Goal: Check status: Check status

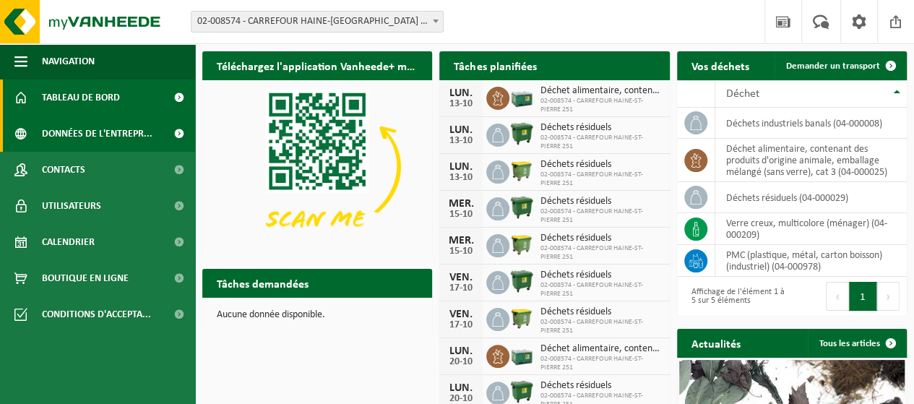
click at [47, 140] on span "Données de l'entrepr..." at bounding box center [97, 134] width 111 height 36
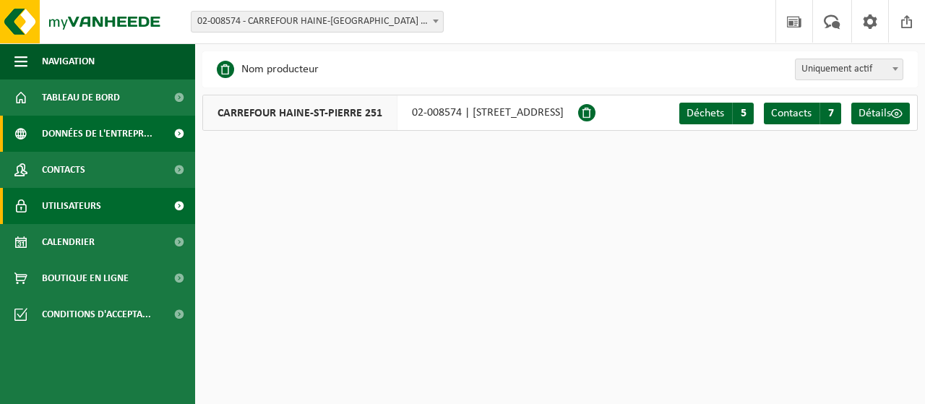
click at [66, 201] on span "Utilisateurs" at bounding box center [71, 206] width 59 height 36
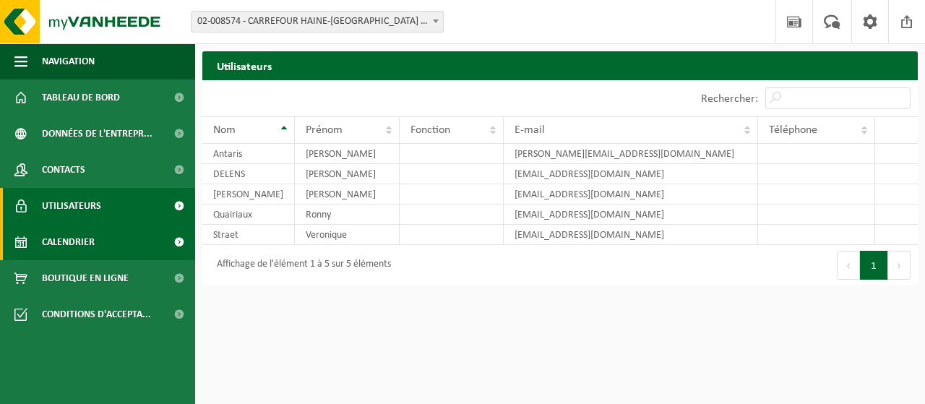
click at [74, 238] on span "Calendrier" at bounding box center [68, 242] width 53 height 36
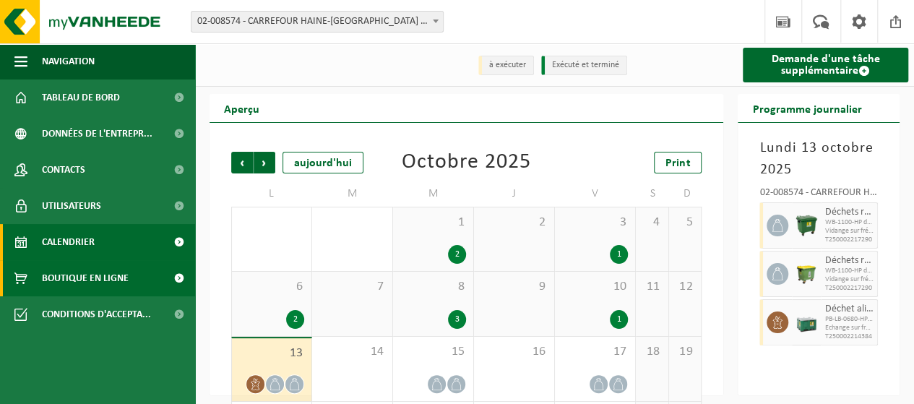
click at [72, 279] on span "Boutique en ligne" at bounding box center [85, 278] width 87 height 36
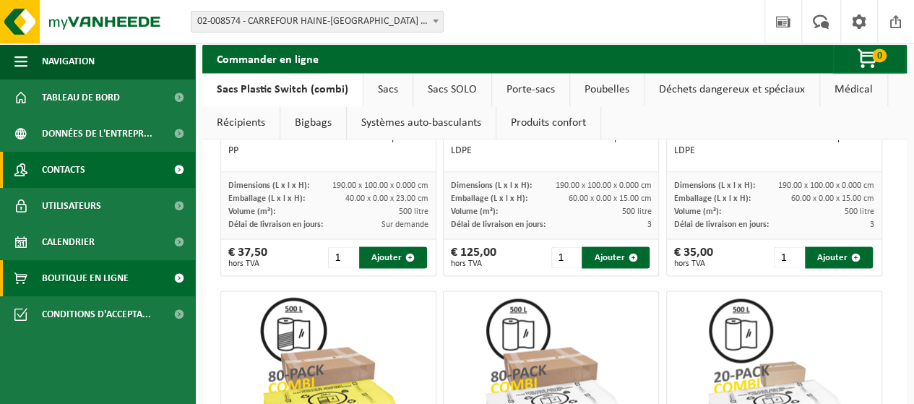
scroll to position [1012, 0]
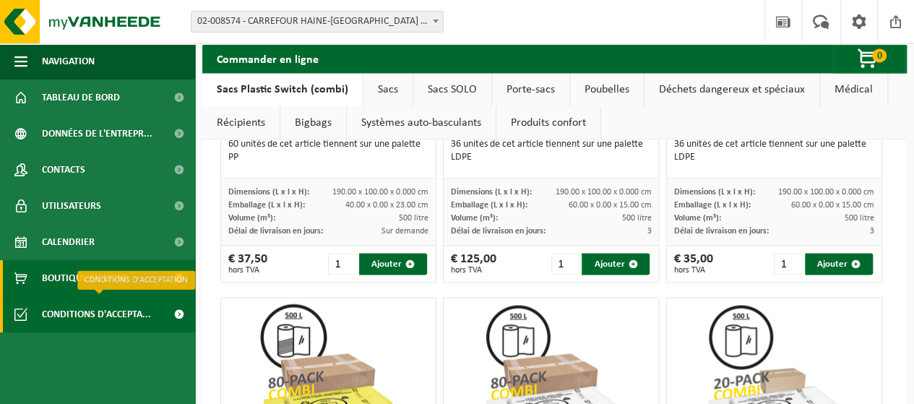
click at [84, 314] on span "Conditions d'accepta..." at bounding box center [96, 314] width 109 height 36
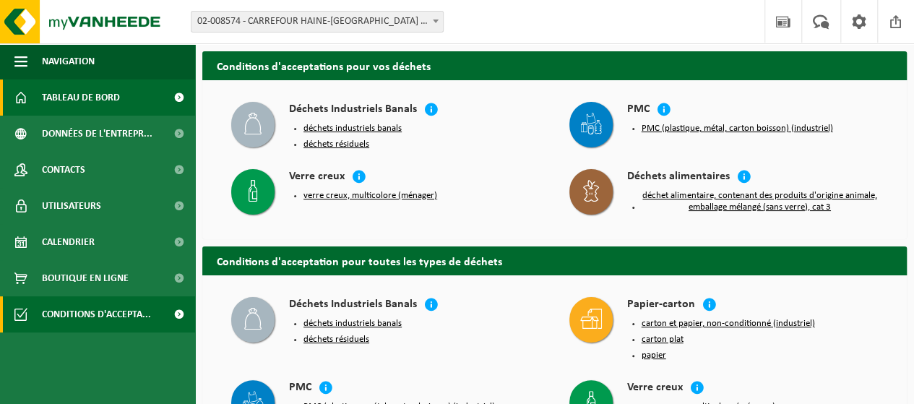
click at [68, 102] on span "Tableau de bord" at bounding box center [81, 98] width 78 height 36
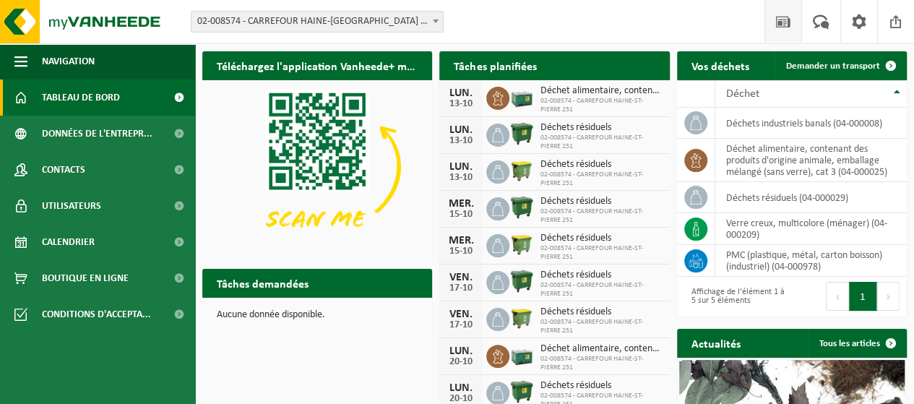
click at [786, 24] on span at bounding box center [784, 21] width 22 height 43
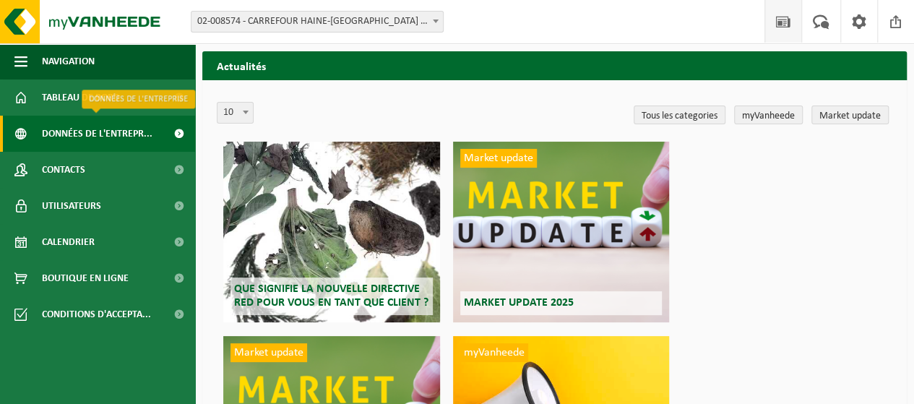
click at [82, 134] on span "Données de l'entrepr..." at bounding box center [97, 134] width 111 height 36
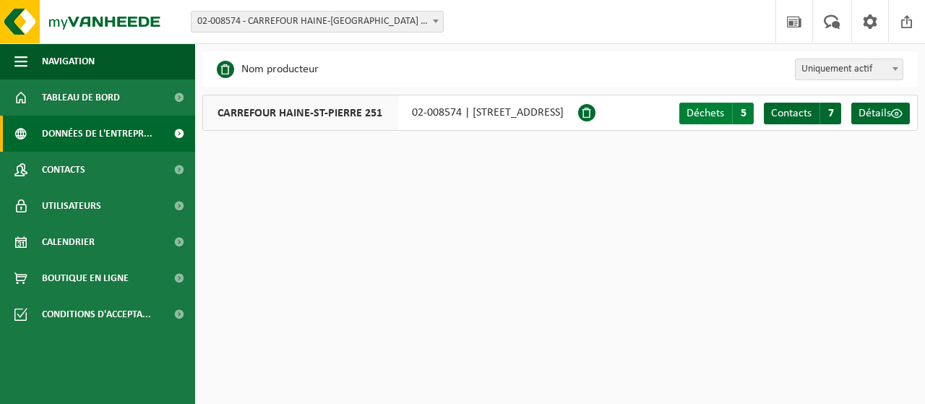
click at [706, 112] on span "Déchets" at bounding box center [706, 114] width 38 height 12
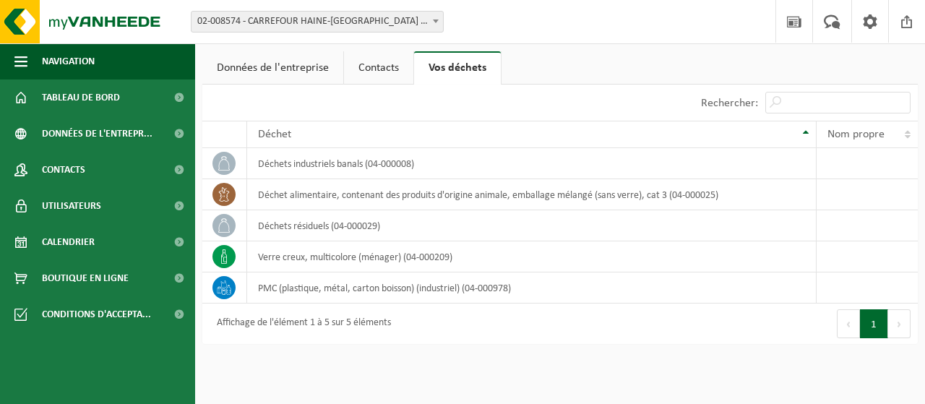
click at [278, 59] on link "Données de l'entreprise" at bounding box center [272, 67] width 141 height 33
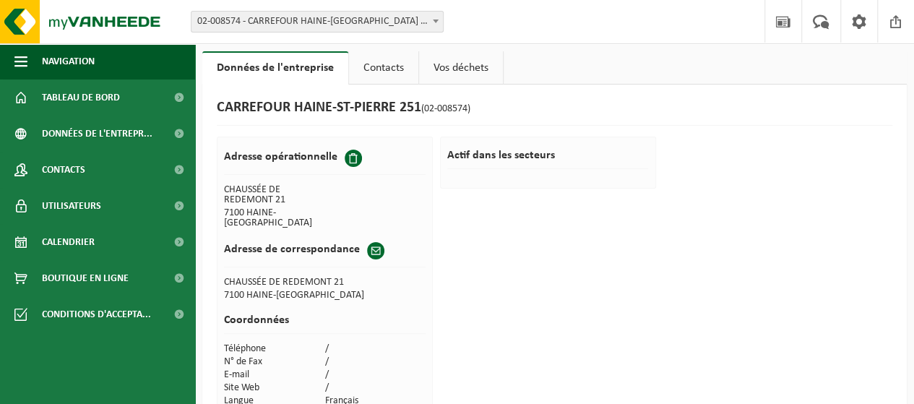
click at [380, 67] on link "Contacts" at bounding box center [383, 67] width 69 height 33
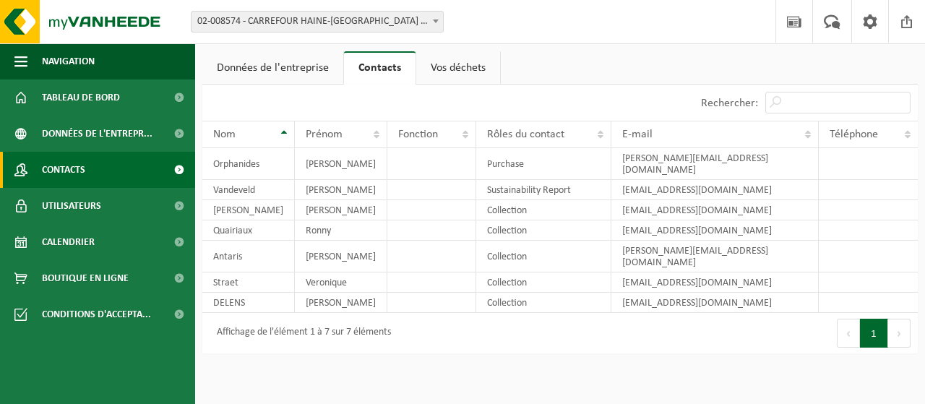
click at [67, 176] on span "Contacts" at bounding box center [63, 170] width 43 height 36
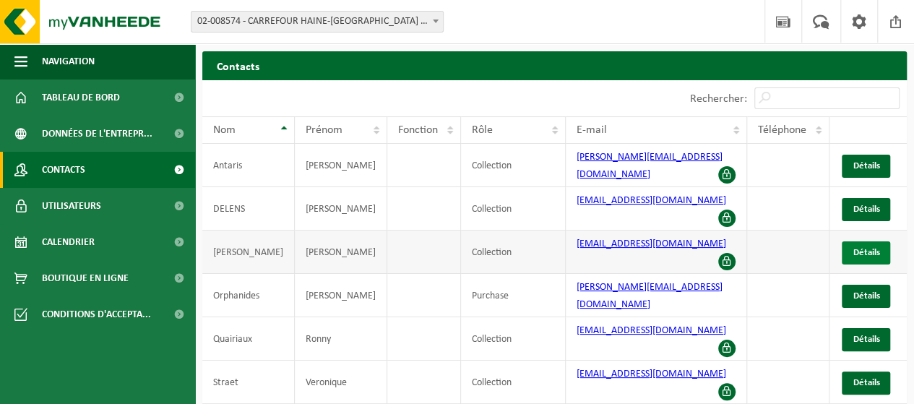
click at [878, 248] on span "Détails" at bounding box center [866, 252] width 27 height 9
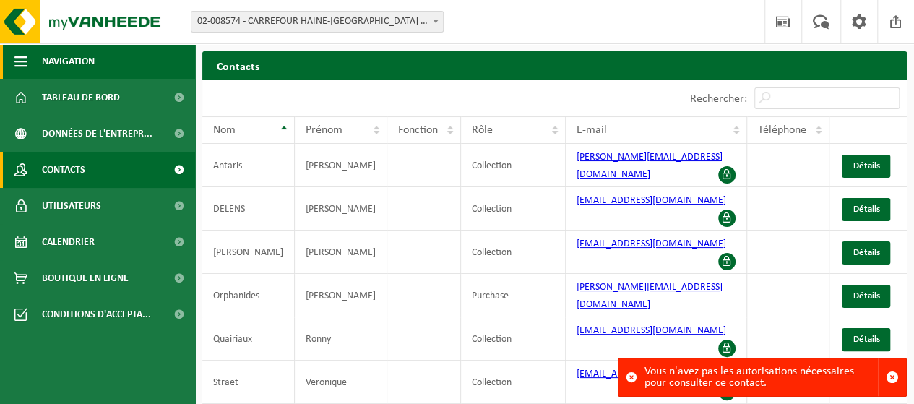
click at [62, 53] on span "Navigation" at bounding box center [68, 61] width 53 height 36
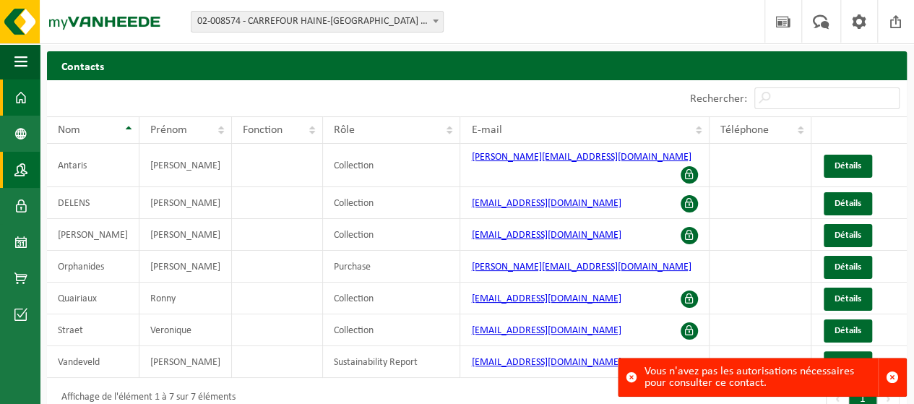
click at [16, 95] on span at bounding box center [20, 98] width 13 height 36
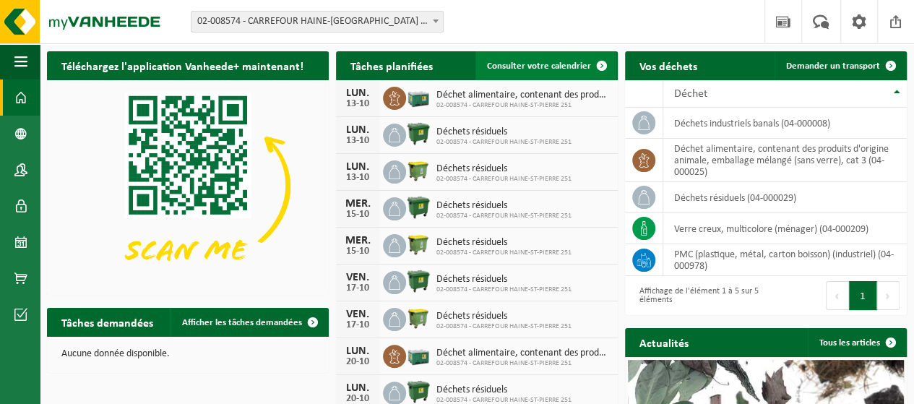
click at [515, 64] on span "Consulter votre calendrier" at bounding box center [539, 65] width 104 height 9
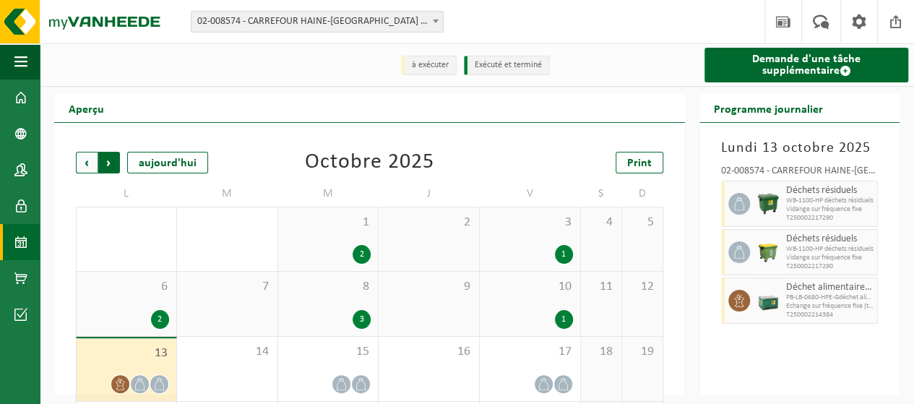
click at [90, 163] on span "Précédent" at bounding box center [87, 163] width 22 height 22
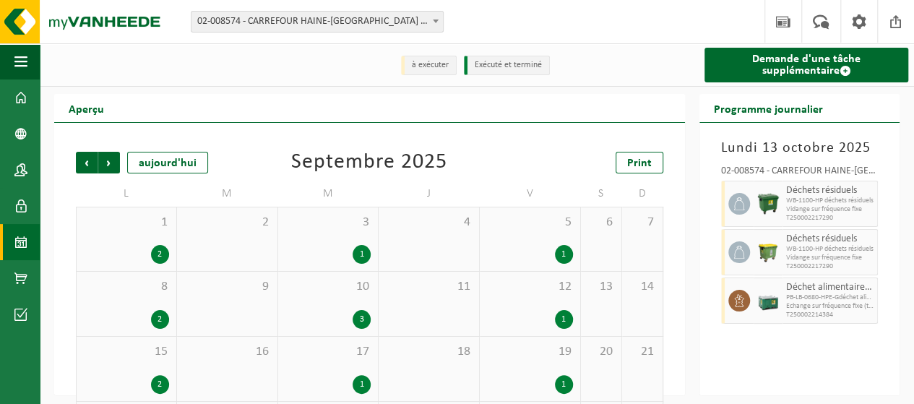
click at [90, 163] on span "Précédent" at bounding box center [87, 163] width 22 height 22
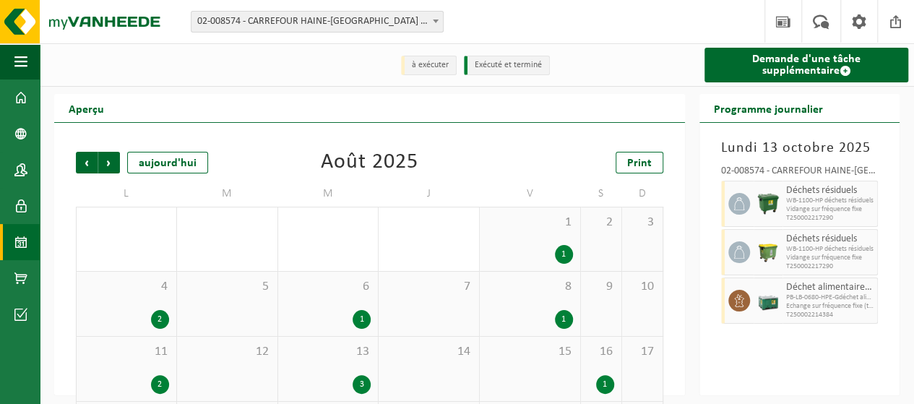
click at [90, 163] on span "Précédent" at bounding box center [87, 163] width 22 height 22
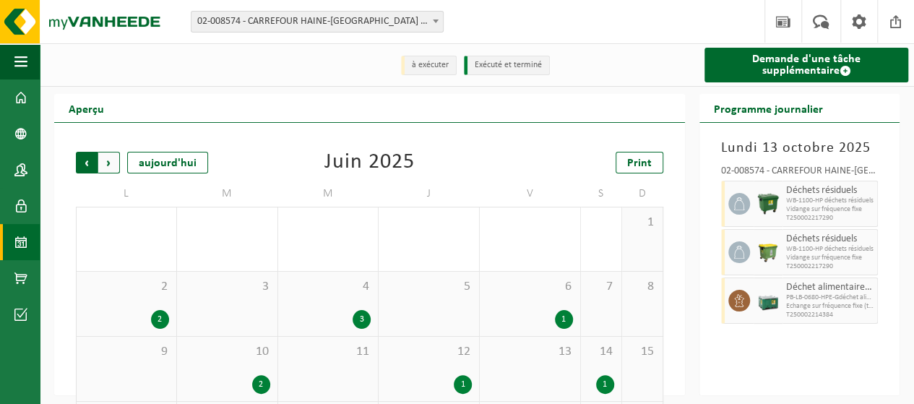
click at [112, 165] on span "Suivant" at bounding box center [109, 163] width 22 height 22
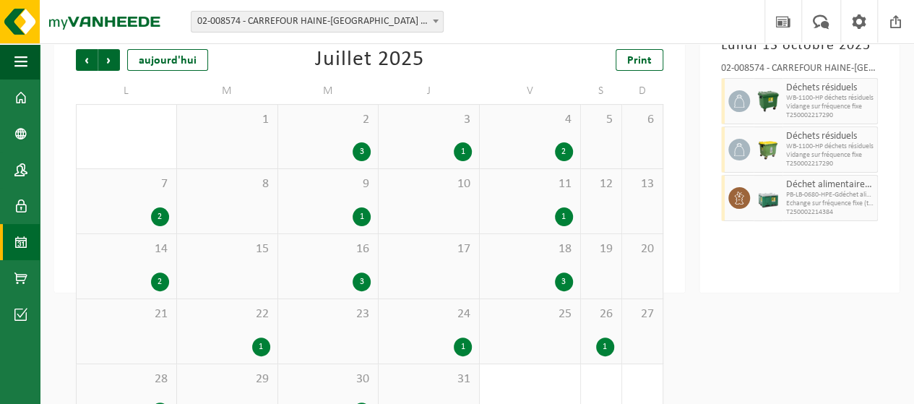
scroll to position [71, 0]
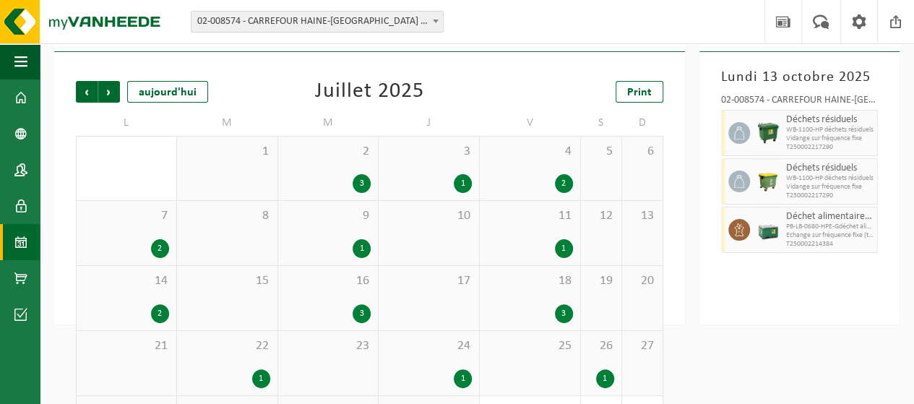
click at [560, 181] on div "2" at bounding box center [564, 183] width 18 height 19
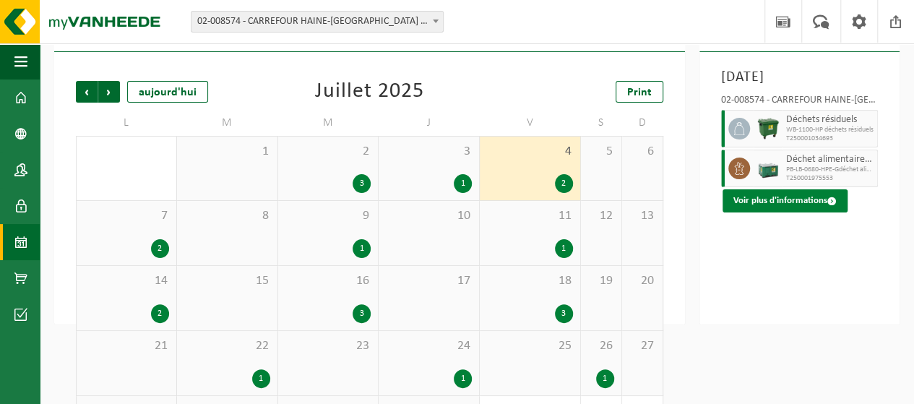
click at [800, 205] on button "Voir plus d'informations" at bounding box center [785, 200] width 125 height 23
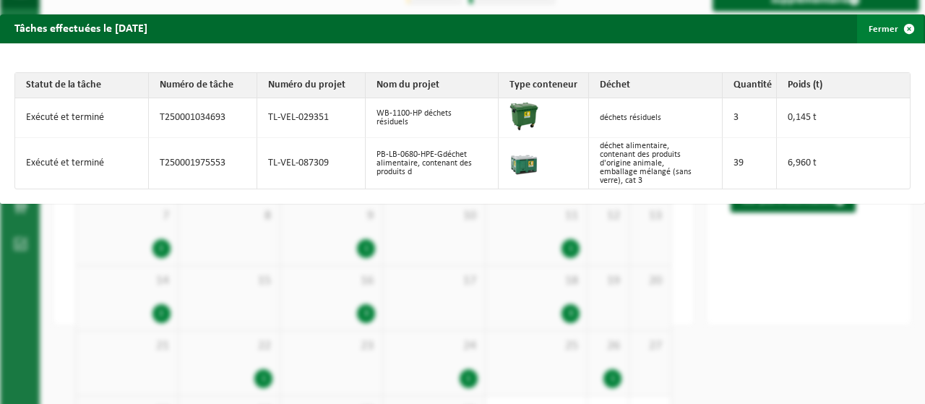
click at [897, 26] on span "button" at bounding box center [909, 28] width 29 height 29
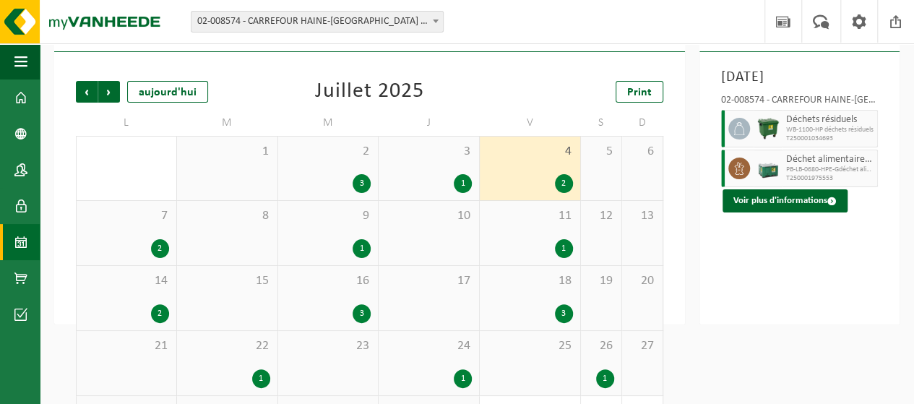
click at [132, 233] on div "7 2" at bounding box center [127, 233] width 100 height 64
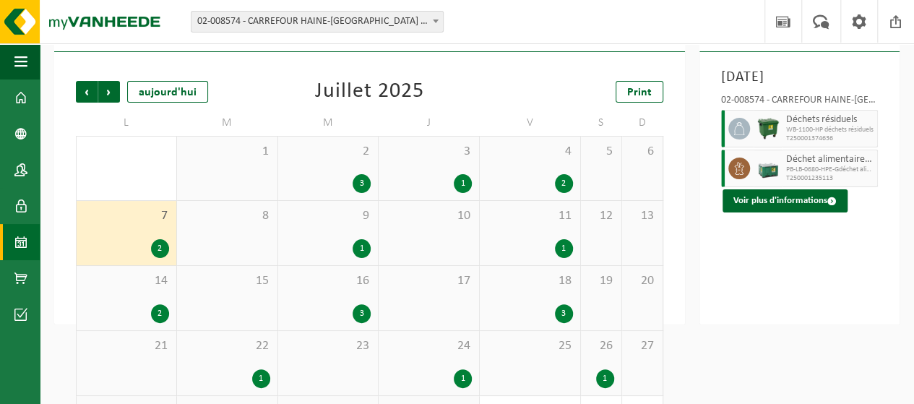
click at [159, 248] on div "2" at bounding box center [160, 248] width 18 height 19
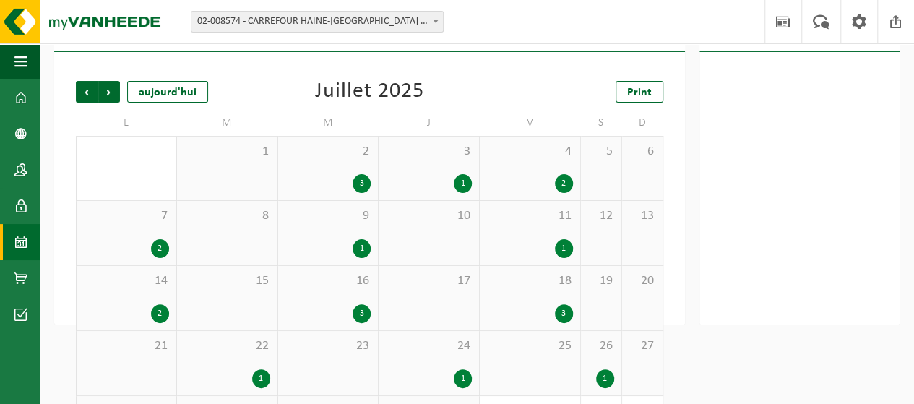
click at [150, 249] on div "2" at bounding box center [126, 248] width 85 height 19
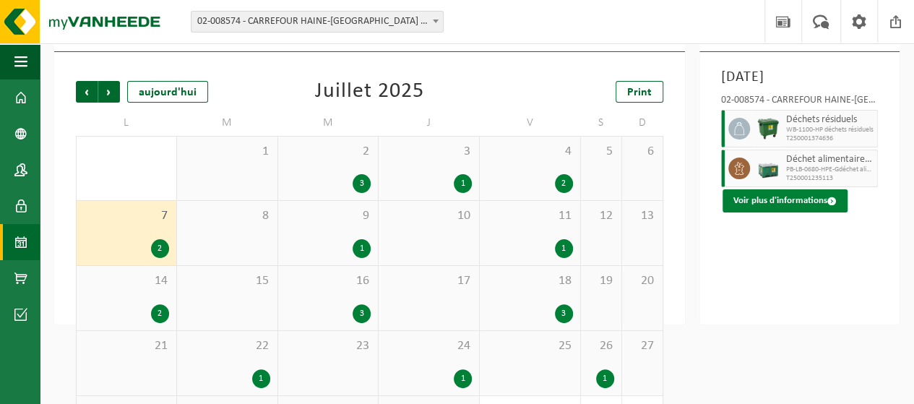
click at [792, 199] on button "Voir plus d'informations" at bounding box center [785, 200] width 125 height 23
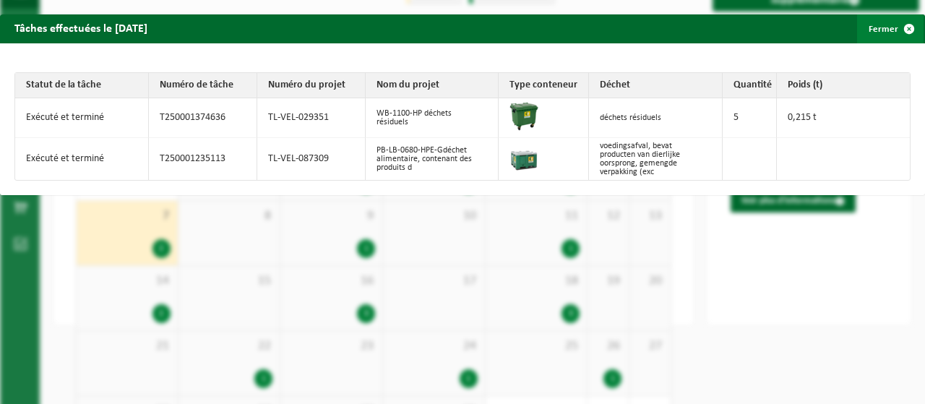
click at [895, 24] on span "button" at bounding box center [909, 28] width 29 height 29
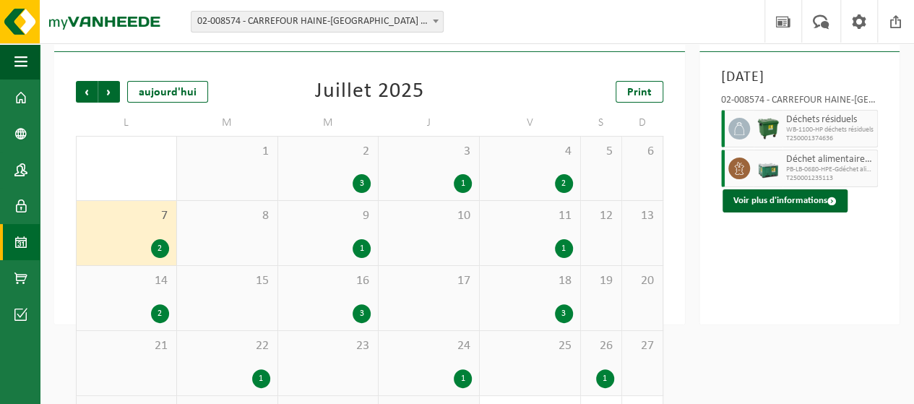
click at [361, 249] on div "1" at bounding box center [362, 248] width 18 height 19
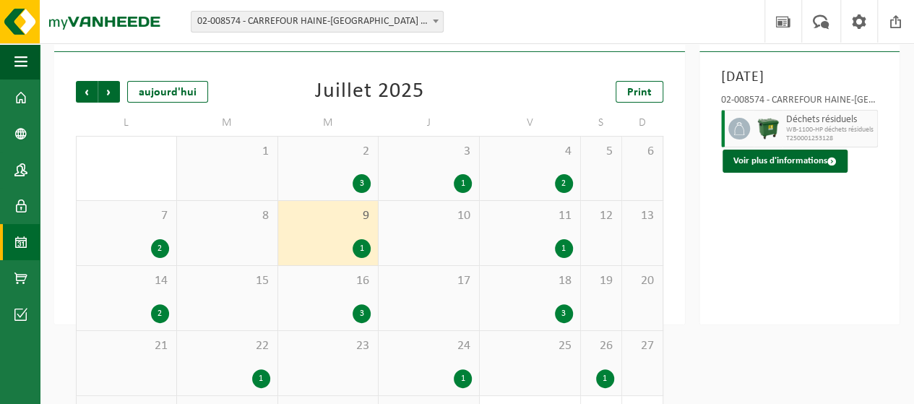
click at [565, 181] on div "2" at bounding box center [564, 183] width 18 height 19
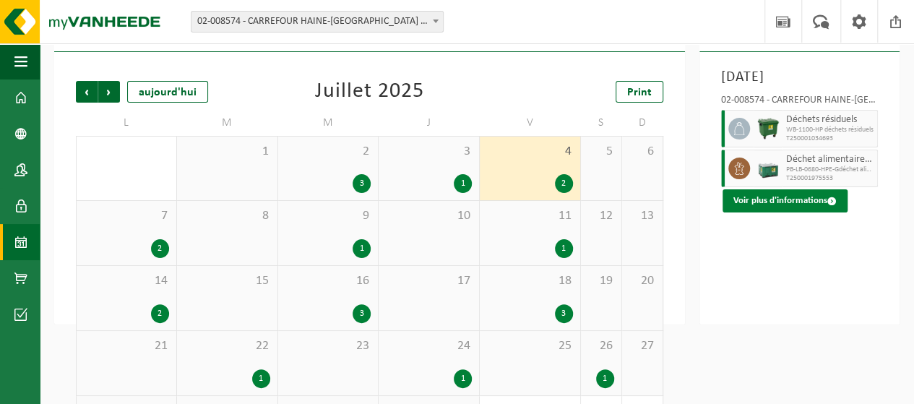
click at [778, 207] on button "Voir plus d'informations" at bounding box center [785, 200] width 125 height 23
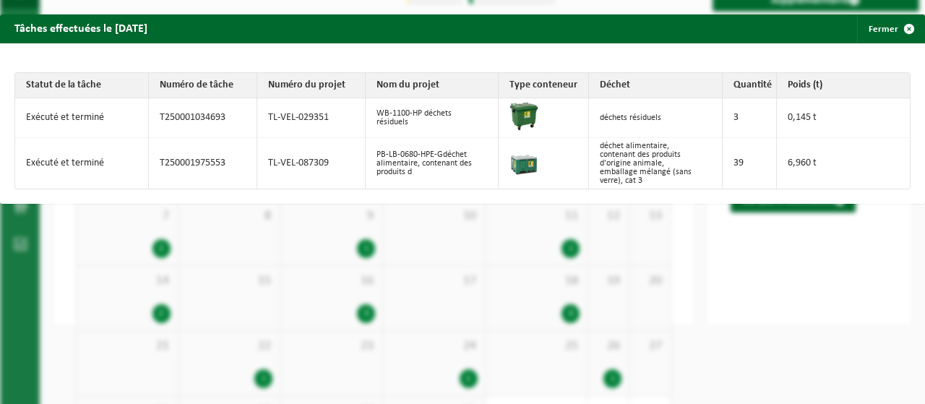
click at [590, 158] on td "déchet alimentaire, contenant des produits d'origine animale, emballage mélangé…" at bounding box center [656, 163] width 134 height 51
click at [898, 29] on span "button" at bounding box center [909, 28] width 29 height 29
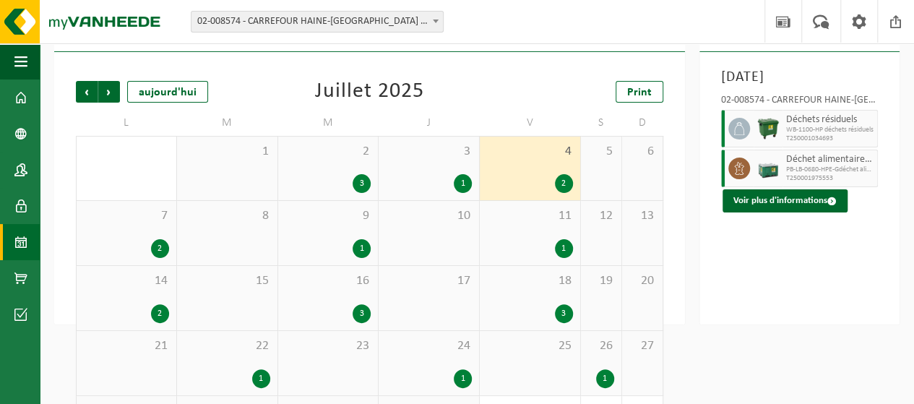
click at [564, 313] on div "3" at bounding box center [564, 313] width 18 height 19
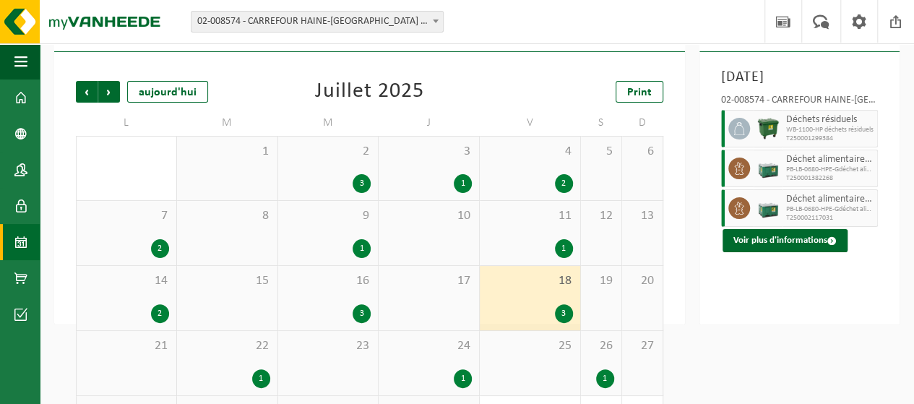
click at [783, 227] on div "Déchet alimentaire, contenant des produits d'origine animale, emballage mélangé…" at bounding box center [831, 208] width 96 height 38
click at [781, 252] on button "Voir plus d'informations" at bounding box center [785, 240] width 125 height 23
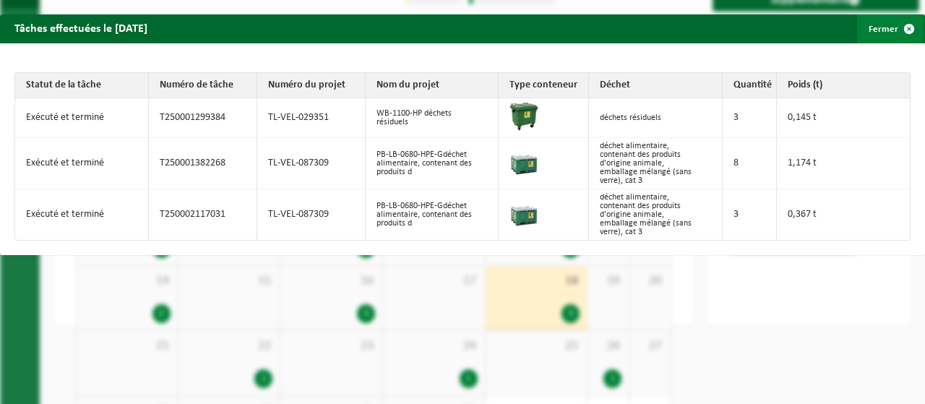
click at [896, 27] on span "button" at bounding box center [909, 28] width 29 height 29
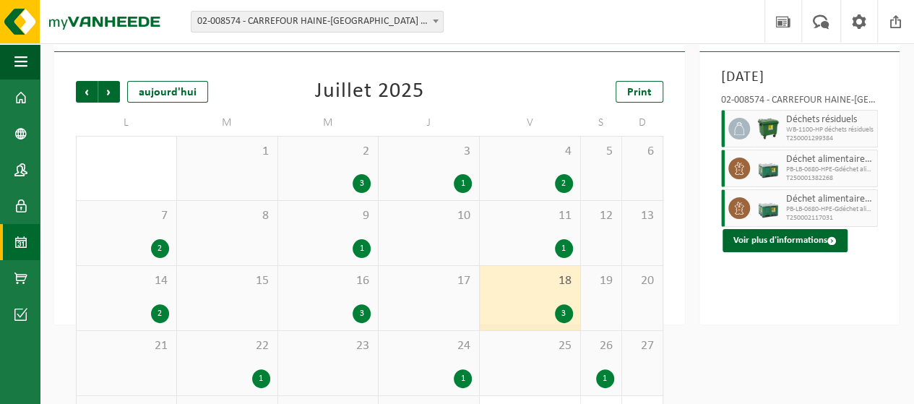
click at [359, 314] on div "3" at bounding box center [362, 313] width 18 height 19
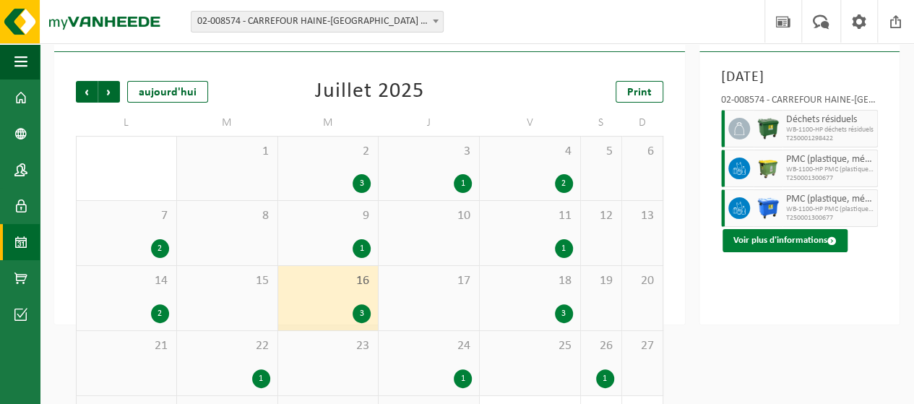
click at [785, 252] on button "Voir plus d'informations" at bounding box center [785, 240] width 125 height 23
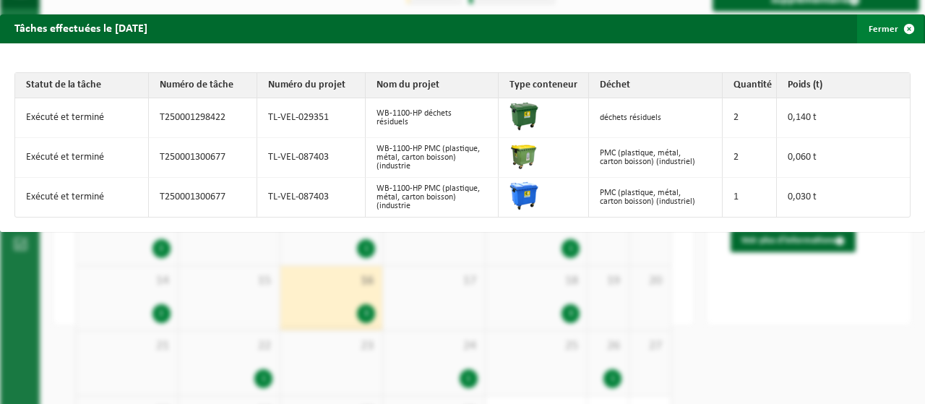
click at [895, 31] on span "button" at bounding box center [909, 28] width 29 height 29
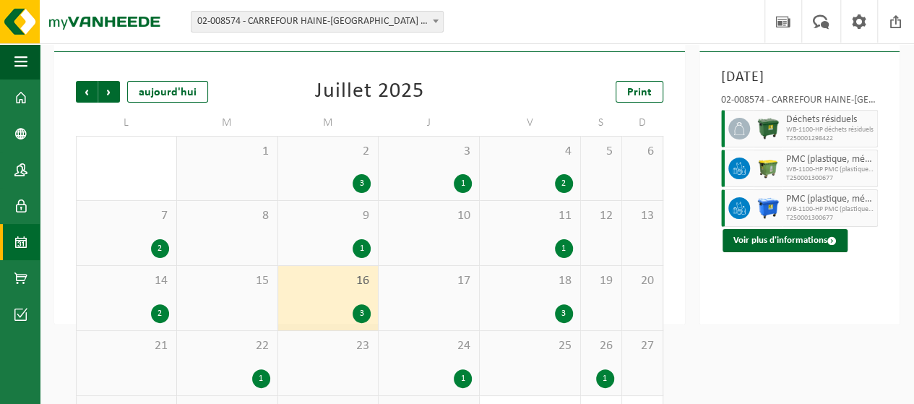
click at [156, 312] on div "2" at bounding box center [160, 313] width 18 height 19
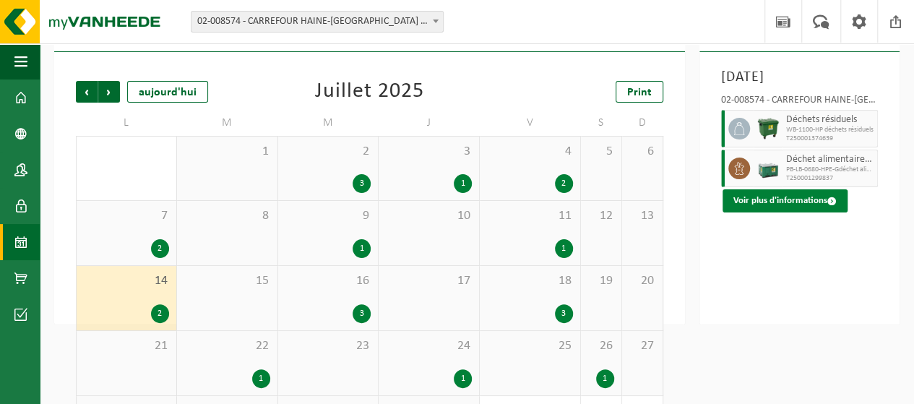
click at [811, 205] on button "Voir plus d'informations" at bounding box center [785, 200] width 125 height 23
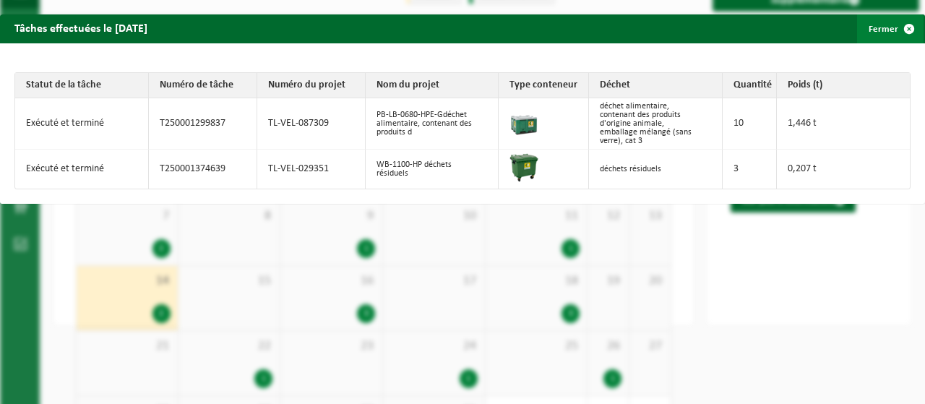
click at [901, 27] on span "button" at bounding box center [909, 28] width 29 height 29
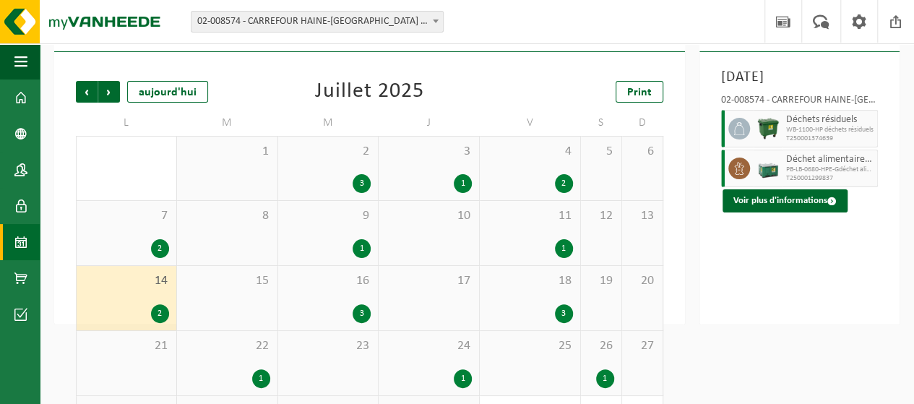
click at [367, 316] on div "3" at bounding box center [362, 313] width 18 height 19
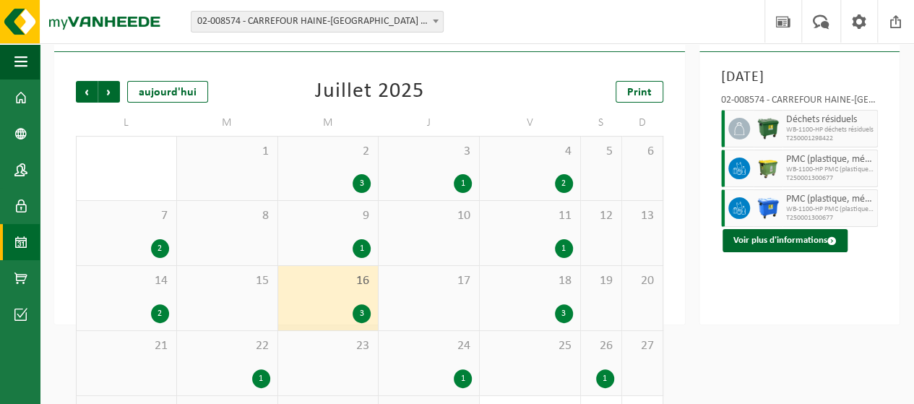
click at [560, 314] on div "3" at bounding box center [564, 313] width 18 height 19
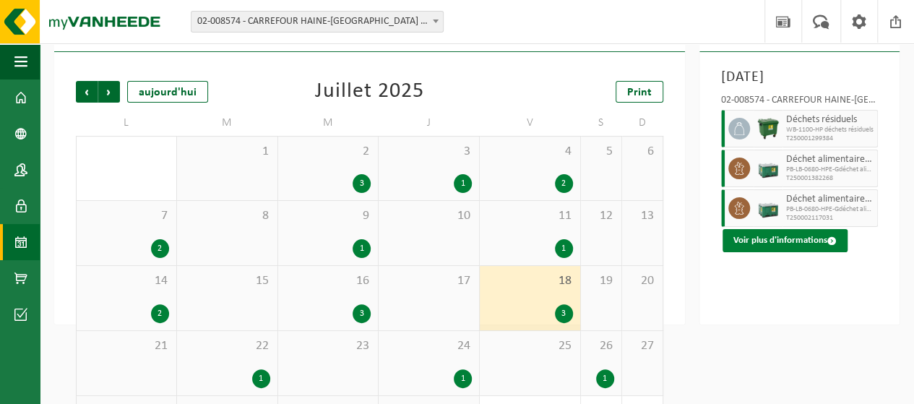
click at [788, 252] on button "Voir plus d'informations" at bounding box center [785, 240] width 125 height 23
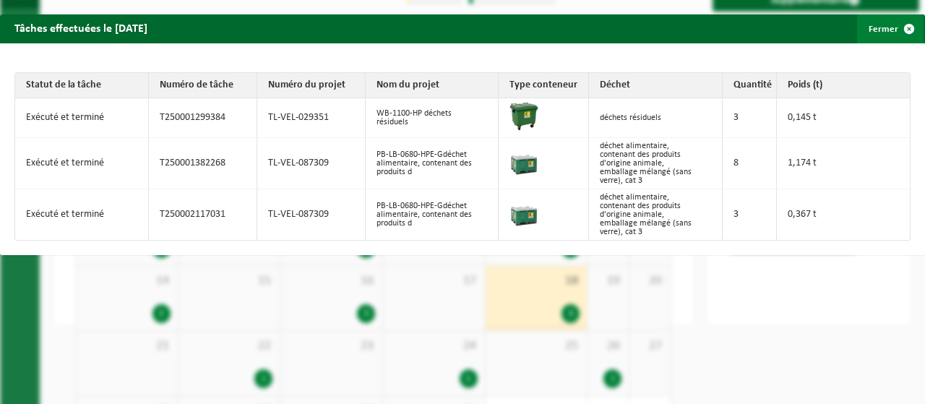
click at [895, 27] on span "button" at bounding box center [909, 28] width 29 height 29
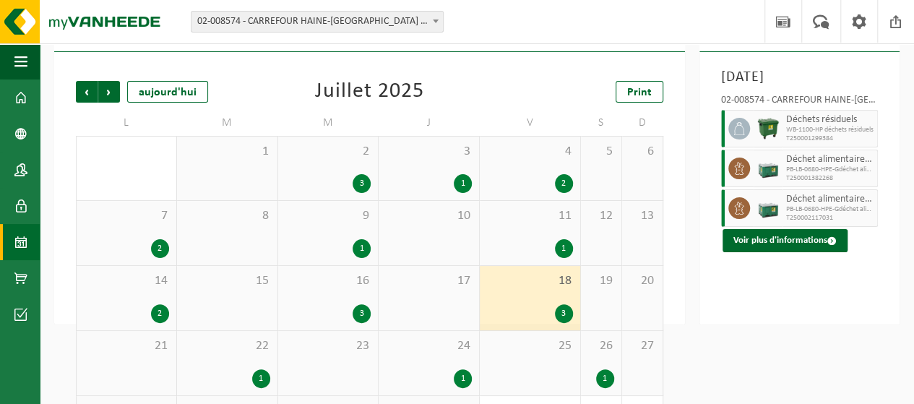
click at [562, 248] on div "1" at bounding box center [564, 248] width 18 height 19
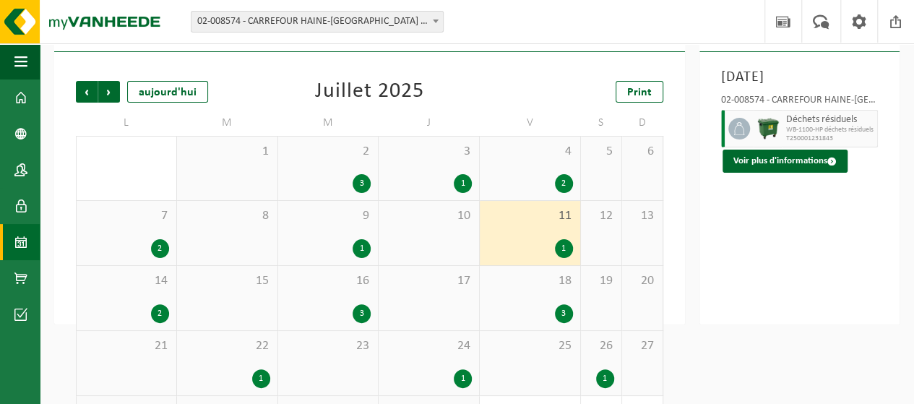
click at [359, 243] on div "1" at bounding box center [362, 248] width 18 height 19
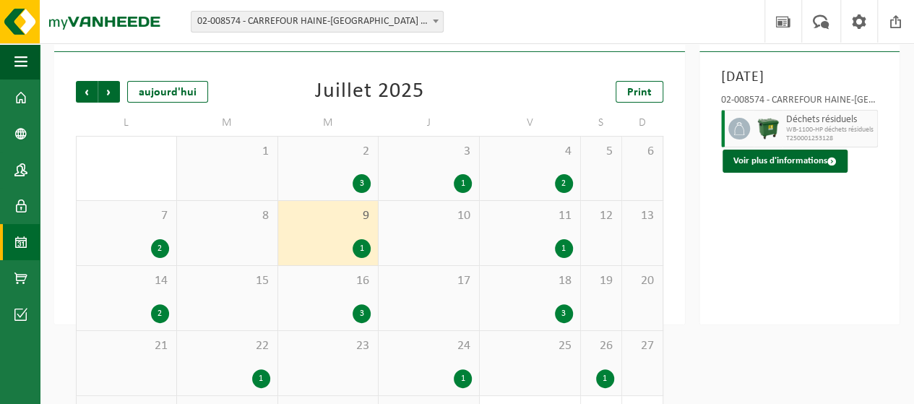
click at [154, 250] on div "2" at bounding box center [160, 248] width 18 height 19
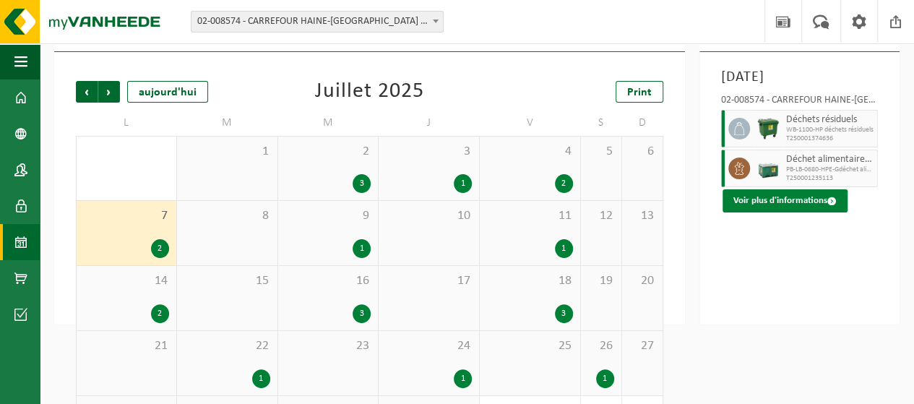
click at [750, 207] on button "Voir plus d'informations" at bounding box center [785, 200] width 125 height 23
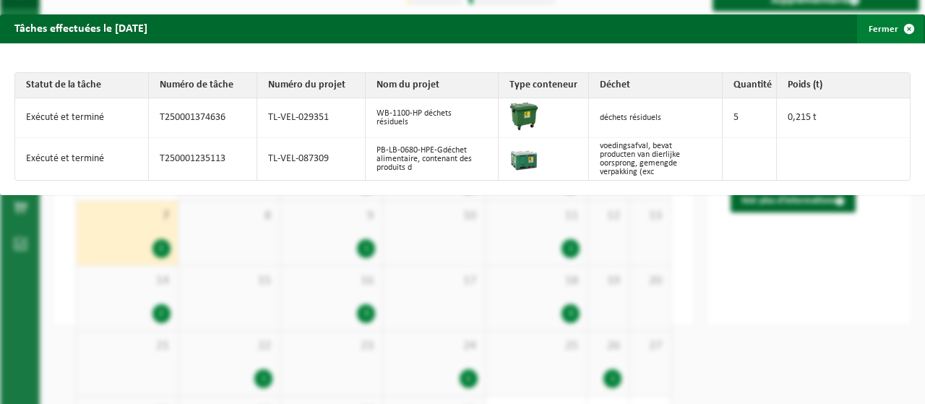
click at [899, 26] on span "button" at bounding box center [909, 28] width 29 height 29
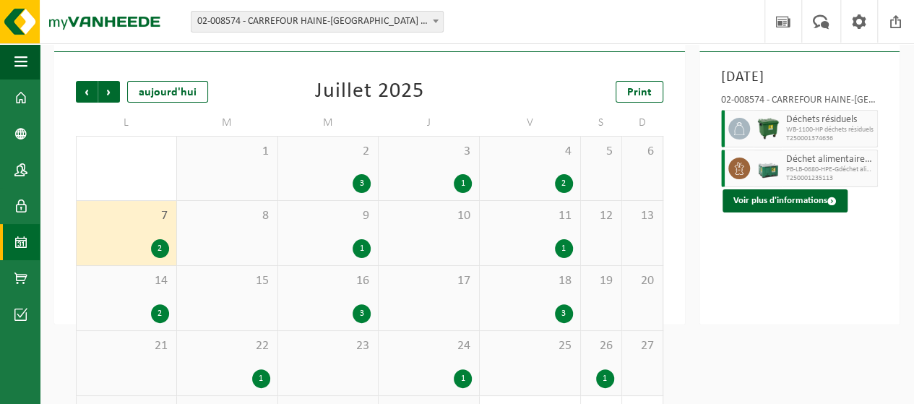
click at [788, 137] on span "T250001374636" at bounding box center [830, 138] width 88 height 9
click at [782, 200] on button "Voir plus d'informations" at bounding box center [785, 200] width 125 height 23
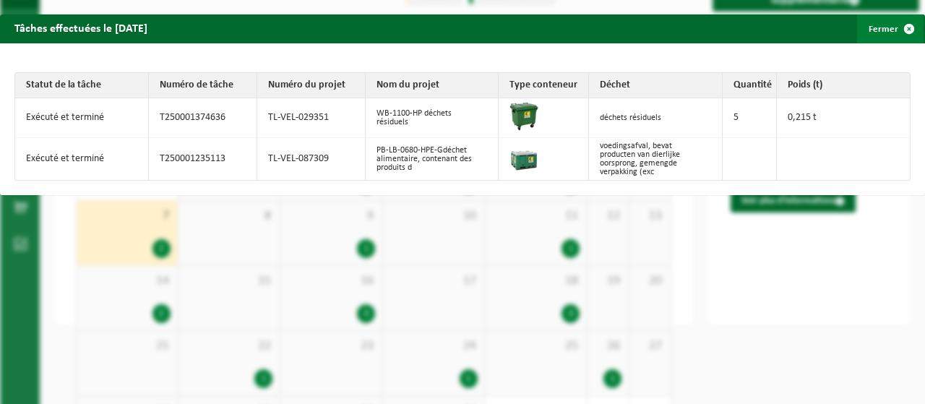
click at [899, 29] on span "button" at bounding box center [909, 28] width 29 height 29
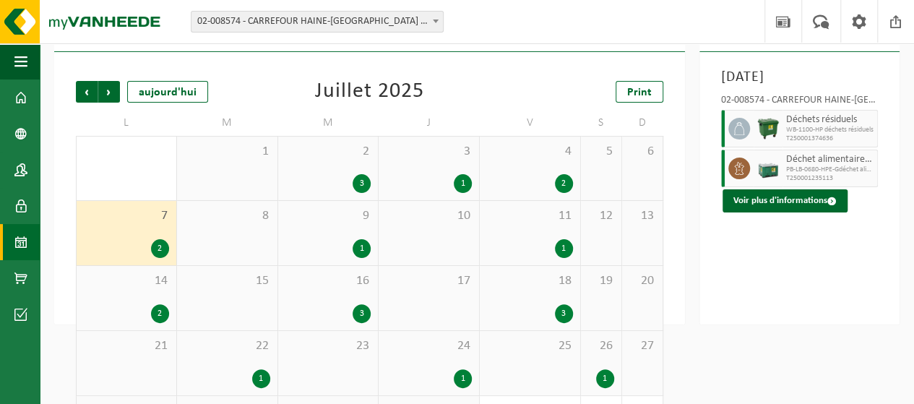
click at [160, 316] on div "2" at bounding box center [160, 313] width 18 height 19
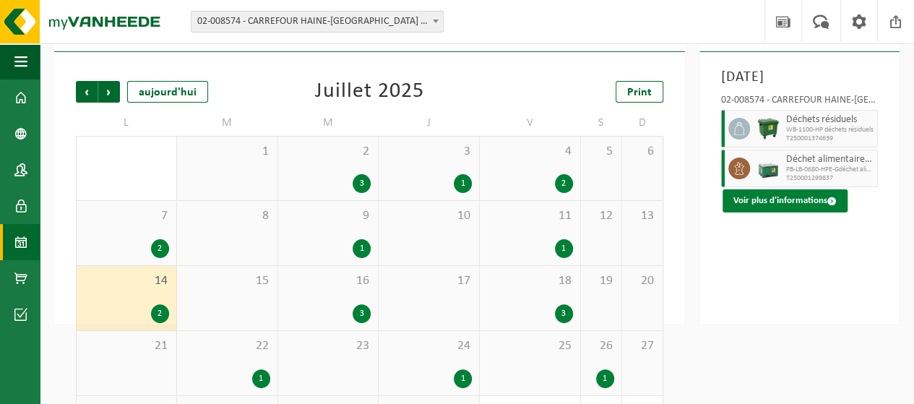
click at [762, 204] on button "Voir plus d'informations" at bounding box center [785, 200] width 125 height 23
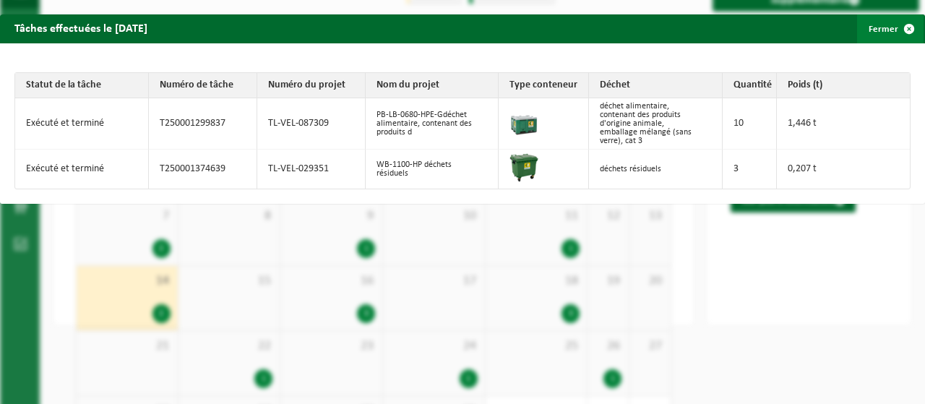
click at [901, 29] on span "button" at bounding box center [909, 28] width 29 height 29
